Goal: Task Accomplishment & Management: Use online tool/utility

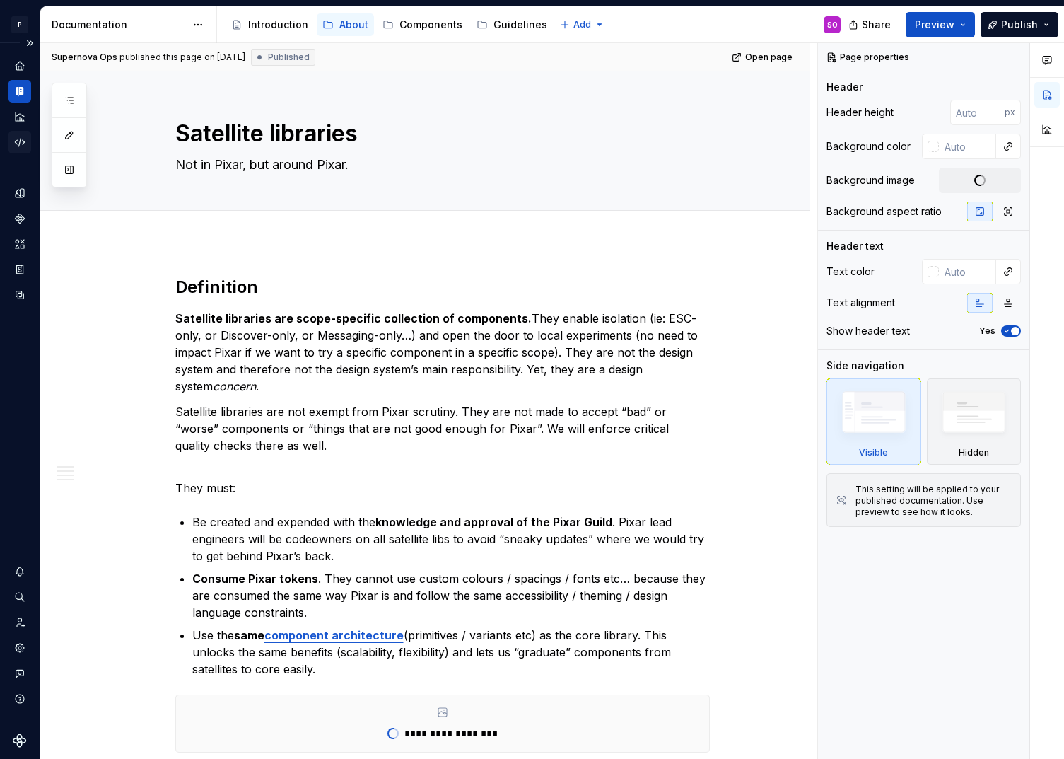
type textarea "*"
click at [23, 138] on icon "Code automation" at bounding box center [19, 142] width 13 height 13
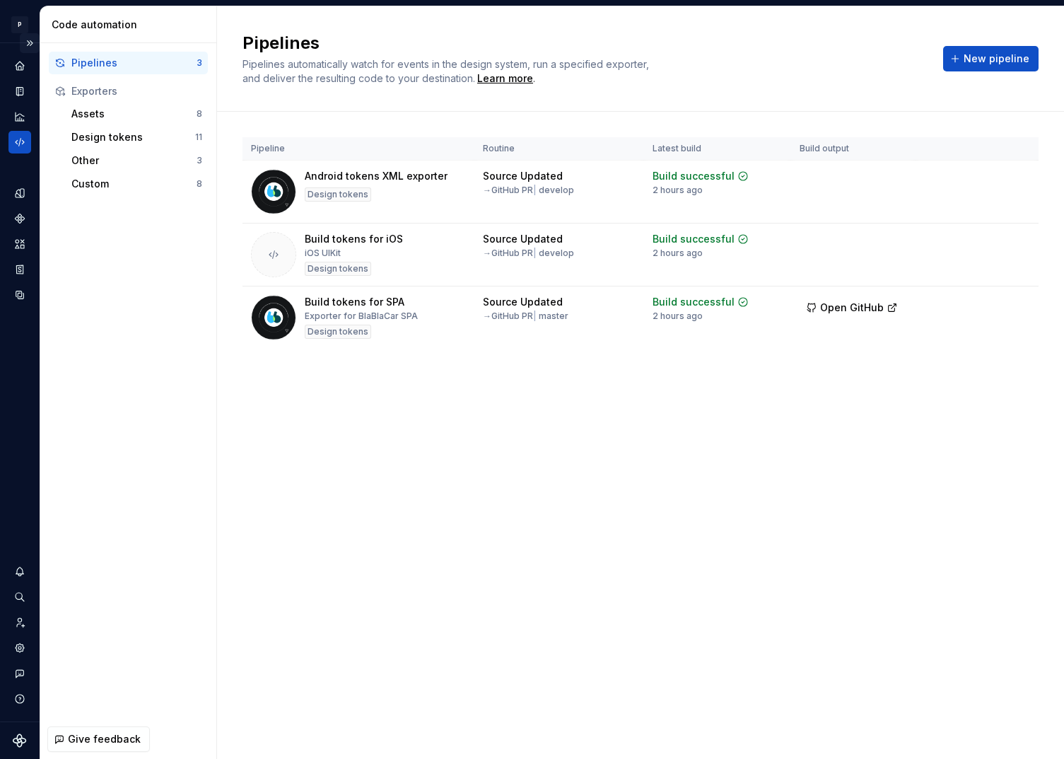
click at [30, 38] on button "Expand sidebar" at bounding box center [30, 43] width 20 height 20
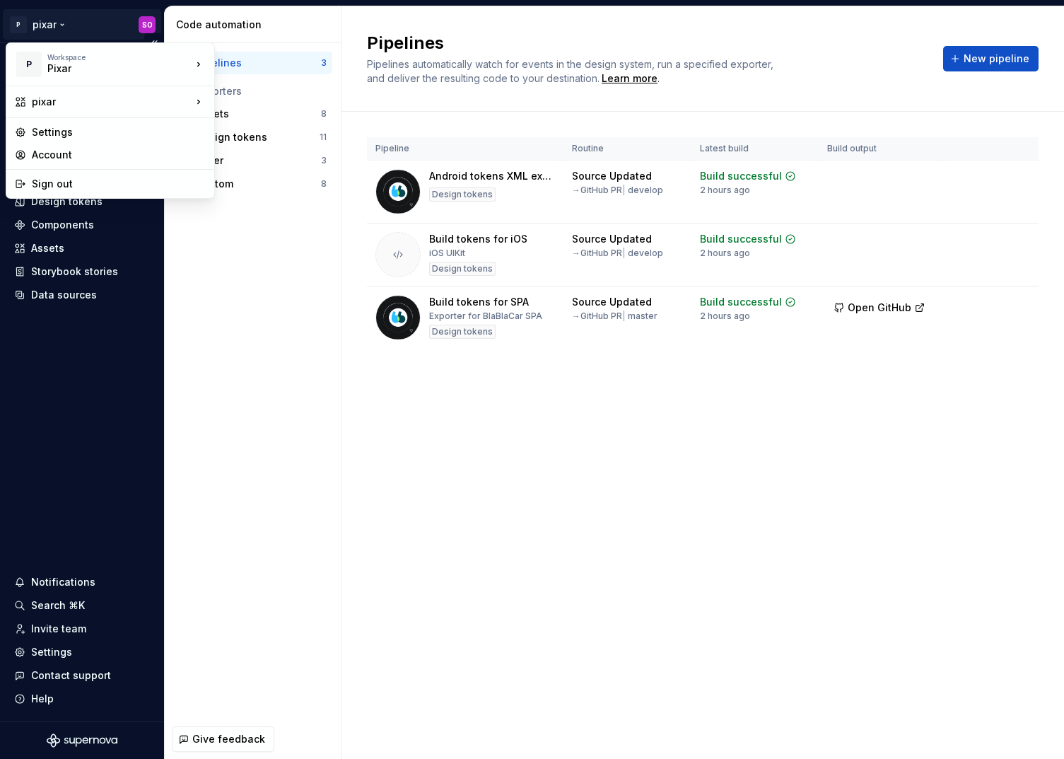
click at [63, 23] on html "P pixar SO Home Documentation Analytics Code automation Design system data Desi…" at bounding box center [532, 379] width 1064 height 759
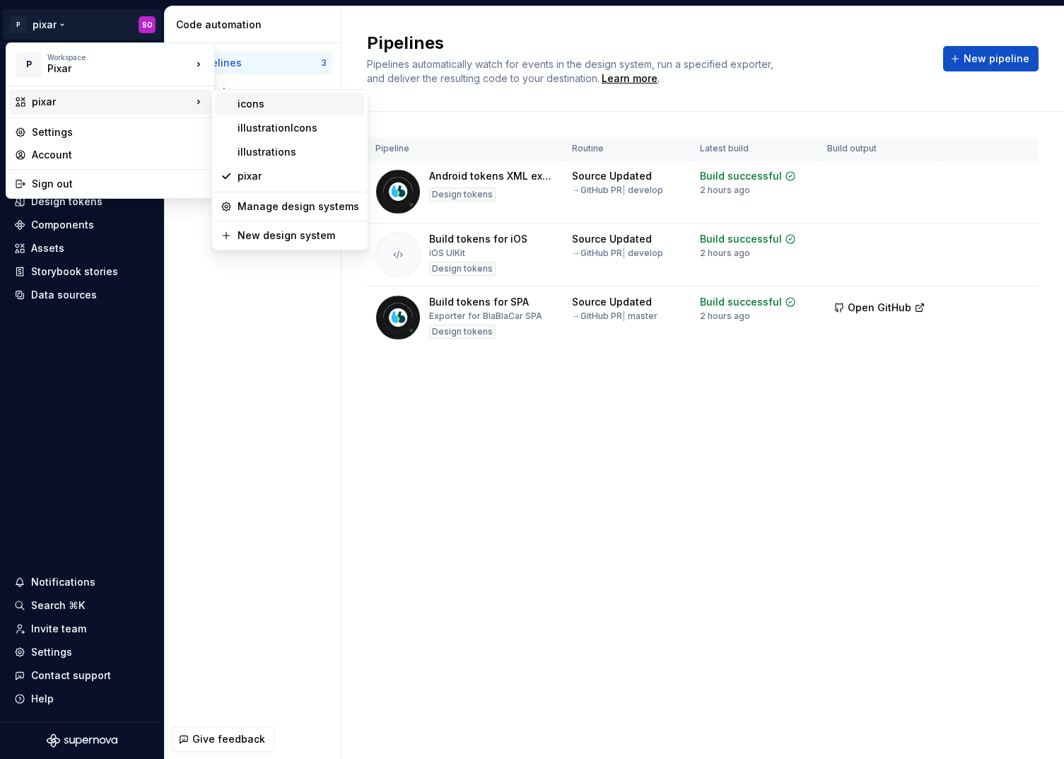
click at [269, 105] on div "icons" at bounding box center [299, 104] width 122 height 14
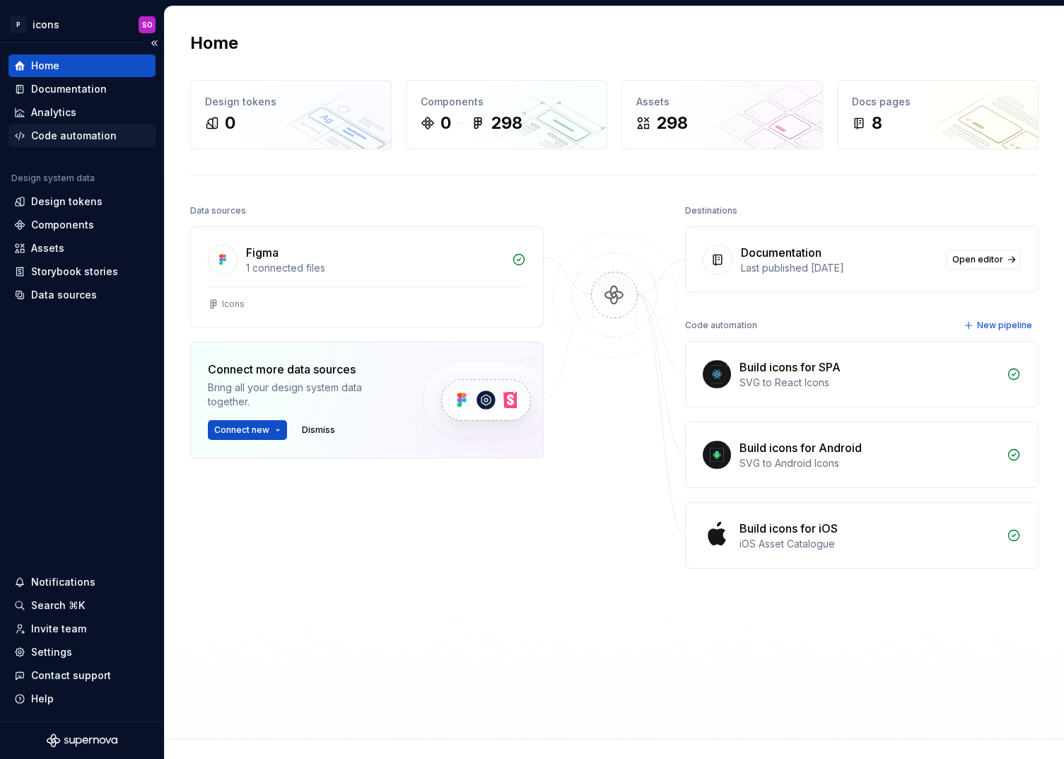
click at [88, 136] on div "Code automation" at bounding box center [74, 136] width 86 height 14
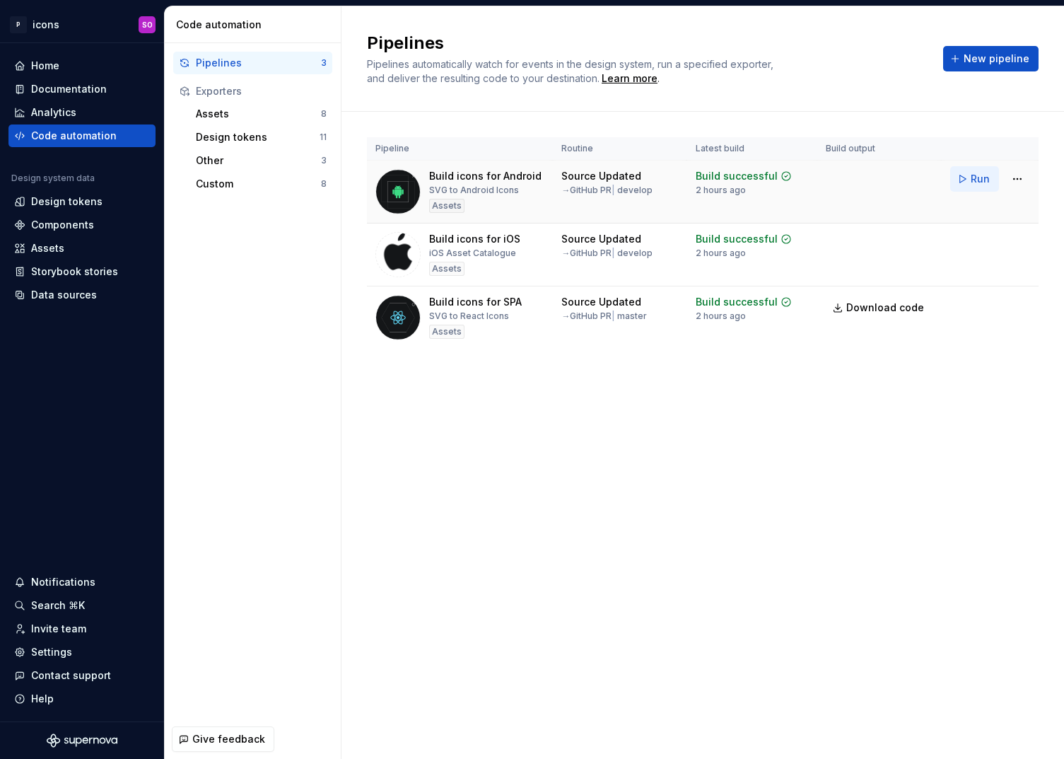
click at [979, 178] on span "Run" at bounding box center [980, 179] width 19 height 14
click at [975, 242] on span "Run" at bounding box center [980, 242] width 19 height 14
click at [973, 301] on span "Run" at bounding box center [980, 305] width 19 height 14
click at [54, 289] on div "Data sources" at bounding box center [64, 295] width 66 height 14
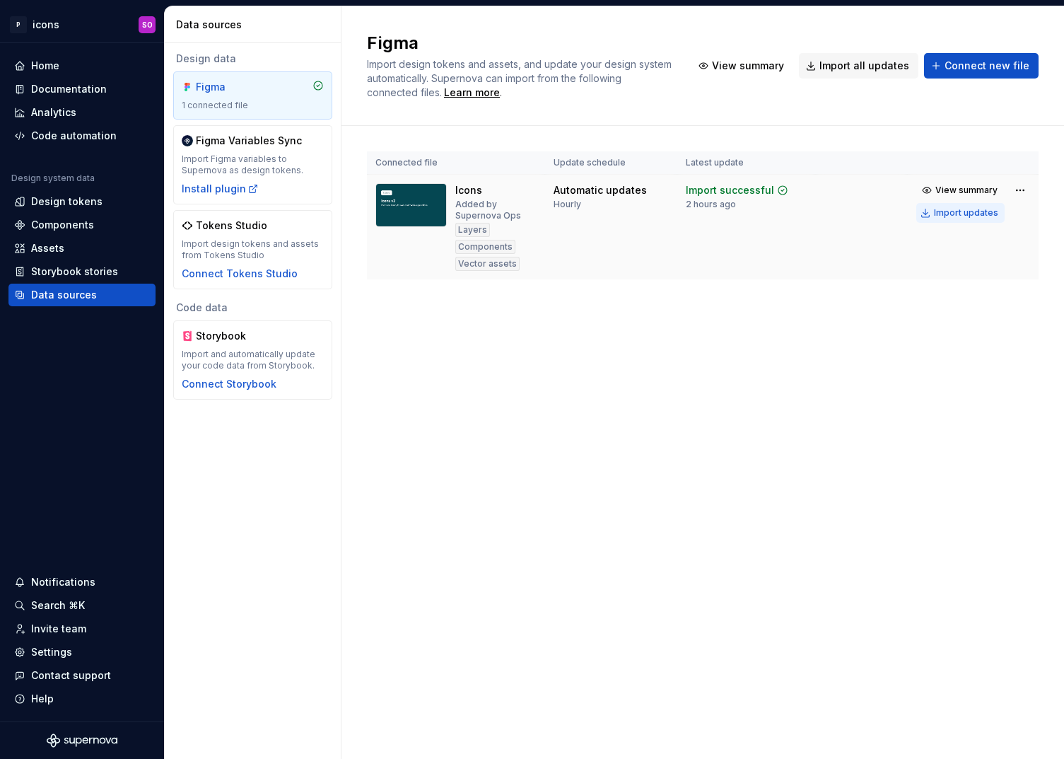
click at [967, 212] on div "Import updates" at bounding box center [966, 212] width 64 height 11
click at [80, 134] on div "Code automation" at bounding box center [74, 136] width 86 height 14
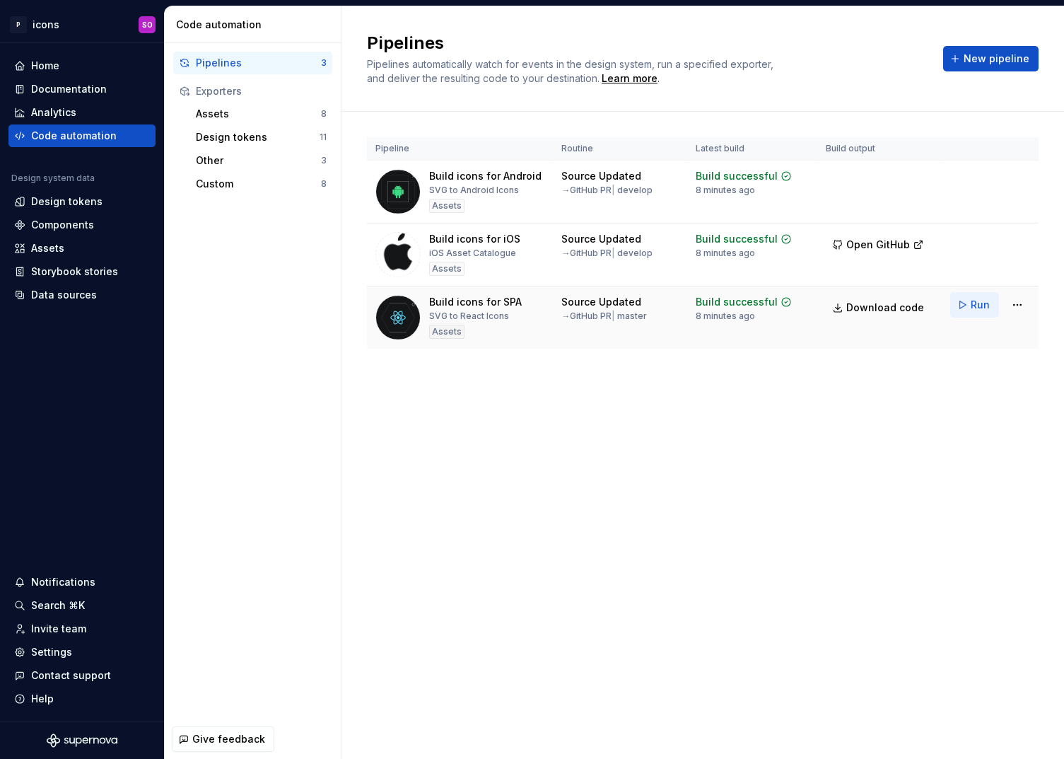
click at [977, 308] on span "Run" at bounding box center [980, 305] width 19 height 14
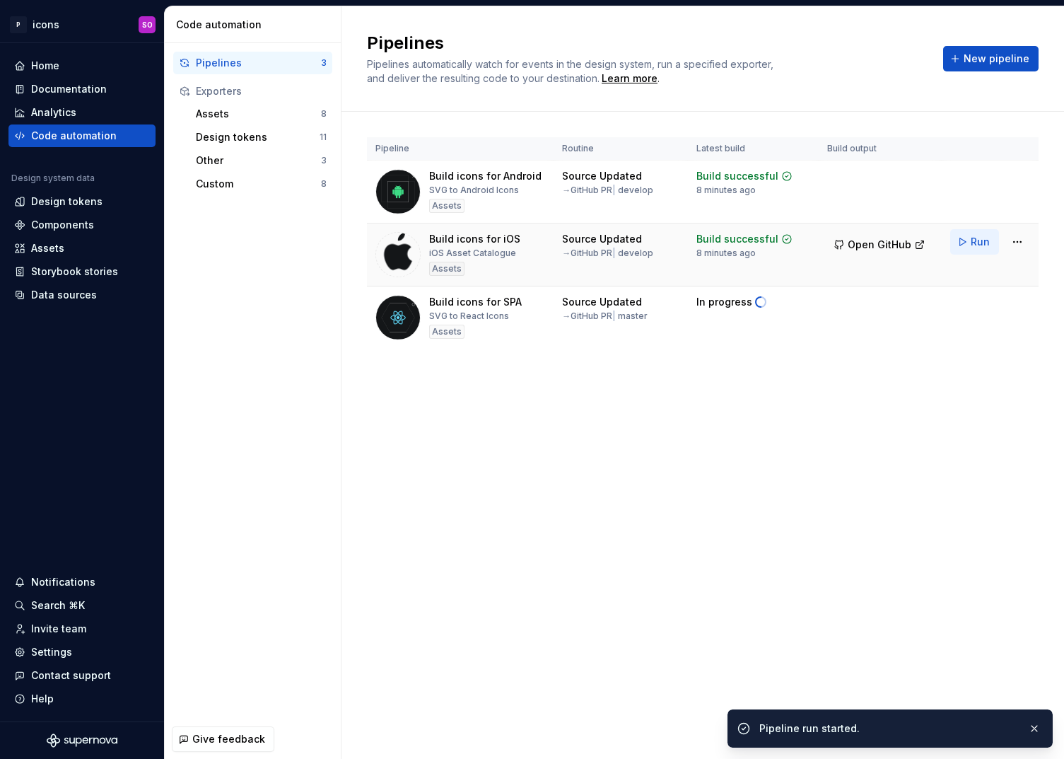
click at [982, 248] on span "Run" at bounding box center [980, 242] width 19 height 14
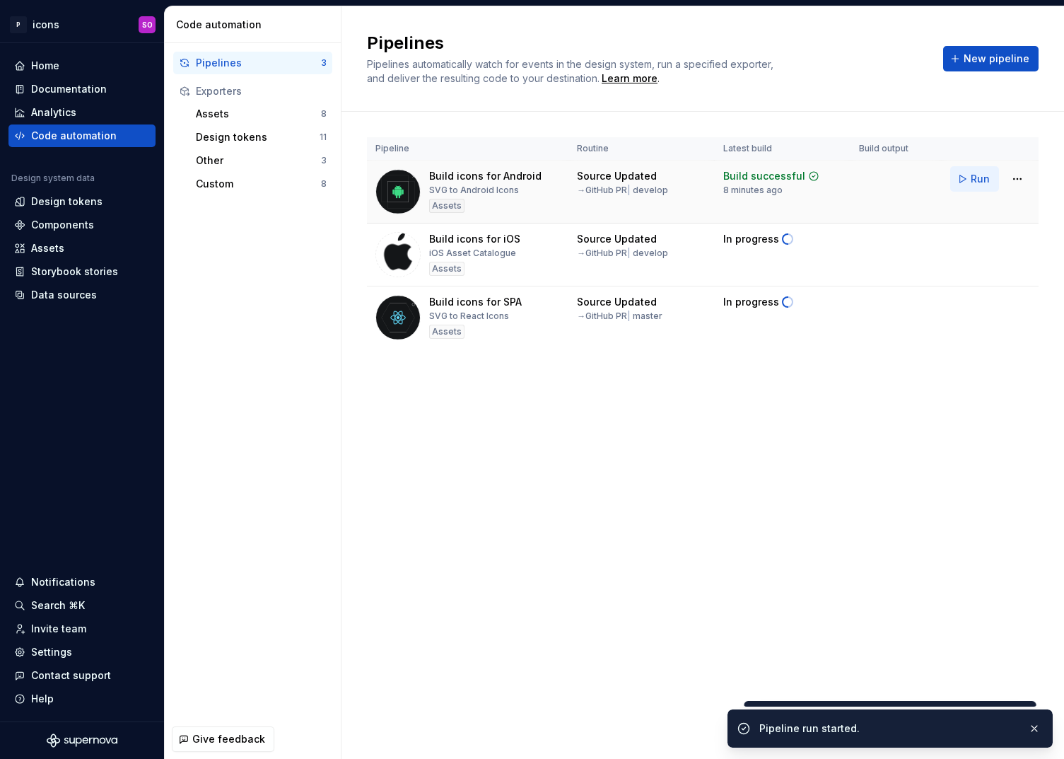
click at [985, 177] on span "Run" at bounding box center [980, 179] width 19 height 14
